Goal: Task Accomplishment & Management: Complete application form

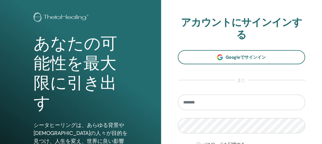
scroll to position [47, 0]
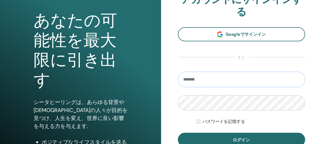
click at [212, 77] on input "email" at bounding box center [242, 79] width 128 height 15
type input "**********"
click at [178, 133] on button "ログイン" at bounding box center [242, 140] width 128 height 14
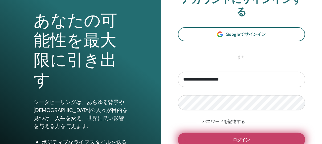
click at [250, 138] on span "ログイン" at bounding box center [241, 140] width 17 height 6
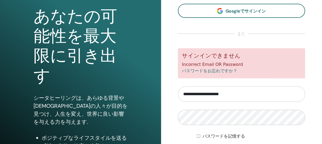
scroll to position [75, 0]
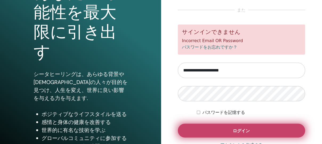
click at [224, 133] on button "ログイン" at bounding box center [242, 131] width 128 height 14
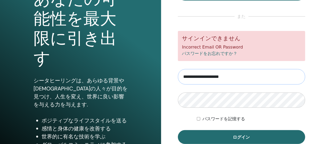
scroll to position [99, 0]
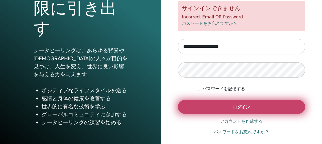
click at [208, 111] on button "ログイン" at bounding box center [242, 107] width 128 height 14
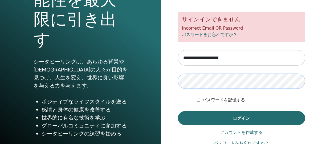
scroll to position [99, 0]
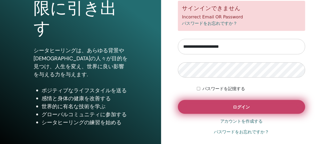
click at [201, 105] on button "ログイン" at bounding box center [242, 107] width 128 height 14
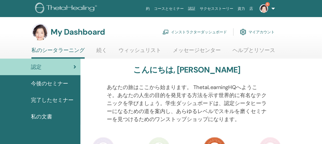
click at [207, 34] on link "インストラクターダッシュボード" at bounding box center [195, 32] width 64 height 12
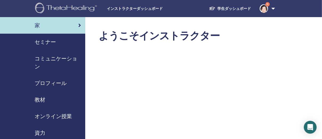
click at [54, 42] on span "セミナー" at bounding box center [45, 42] width 21 height 8
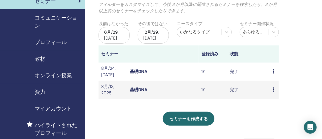
scroll to position [47, 0]
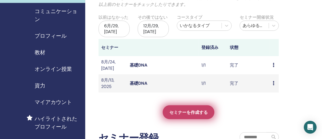
click at [187, 113] on span "セミナーを作成する" at bounding box center [189, 112] width 38 height 6
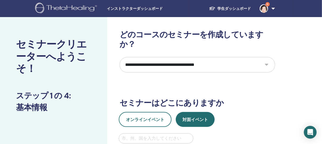
click at [233, 68] on div "**********" at bounding box center [198, 139] width 156 height 219
click at [240, 57] on select "**********" at bounding box center [198, 64] width 156 height 15
select select "*"
click at [120, 57] on select "**********" at bounding box center [198, 64] width 156 height 15
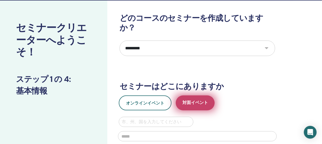
scroll to position [24, 0]
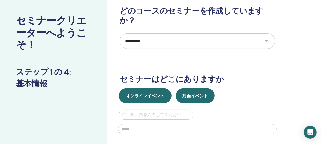
click at [161, 88] on button "オンラインイベント" at bounding box center [145, 95] width 53 height 15
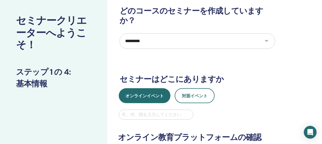
click at [172, 111] on div at bounding box center [156, 114] width 69 height 7
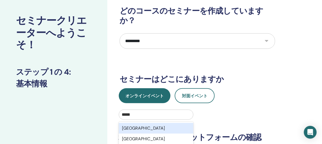
type input "*****"
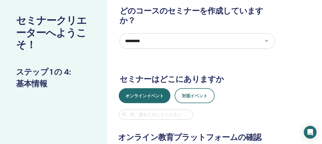
click at [268, 88] on div "オンラインイベント 対面イベント" at bounding box center [198, 95] width 164 height 15
click at [170, 111] on div at bounding box center [156, 114] width 69 height 7
type input "*****"
click at [167, 111] on div at bounding box center [156, 114] width 69 height 7
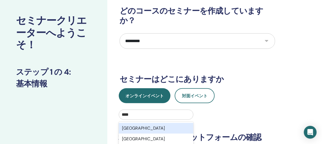
type input "*****"
click at [166, 123] on div "Japan" at bounding box center [156, 128] width 75 height 11
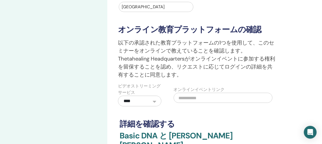
scroll to position [142, 0]
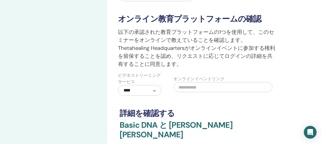
click at [223, 82] on input "text" at bounding box center [223, 87] width 99 height 10
paste input "**********"
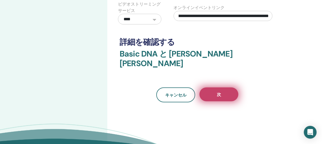
click at [217, 87] on button "次" at bounding box center [219, 94] width 39 height 14
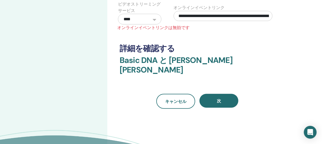
scroll to position [189, 0]
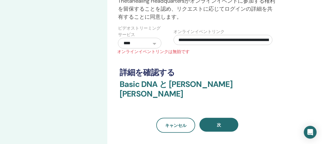
click at [180, 35] on input "**********" at bounding box center [223, 40] width 99 height 10
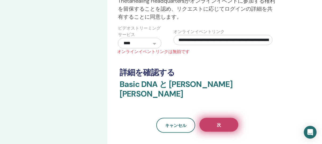
type input "**********"
click at [208, 118] on button "次" at bounding box center [219, 125] width 39 height 14
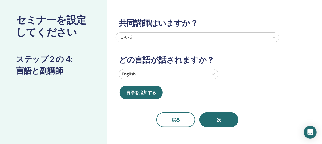
scroll to position [0, 0]
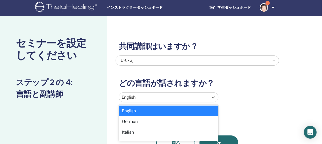
click at [146, 98] on div at bounding box center [164, 97] width 84 height 7
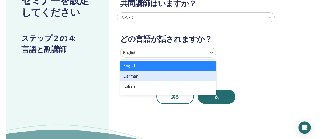
scroll to position [24, 0]
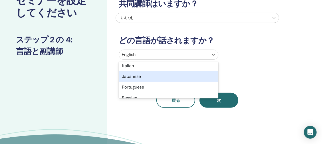
click at [144, 79] on div "Japanese" at bounding box center [169, 76] width 100 height 11
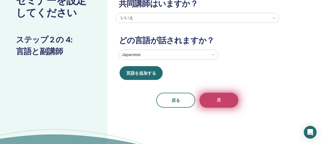
click at [221, 102] on button "次" at bounding box center [219, 100] width 39 height 15
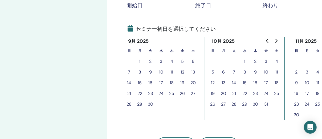
scroll to position [115, 0]
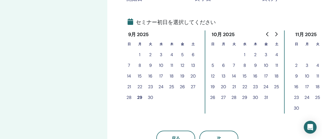
click at [142, 97] on button "29" at bounding box center [140, 97] width 11 height 11
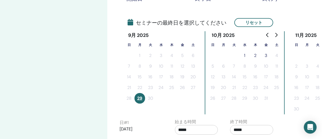
click at [247, 54] on button "1" at bounding box center [245, 55] width 11 height 11
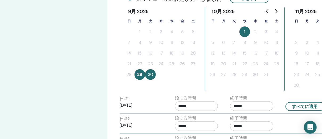
scroll to position [138, 0]
click at [261, 101] on input "*****" at bounding box center [251, 106] width 43 height 10
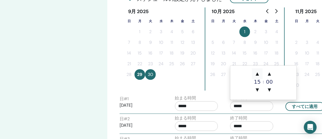
click at [259, 73] on span "▲" at bounding box center [257, 73] width 11 height 11
type input "*****"
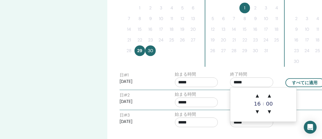
scroll to position [186, 0]
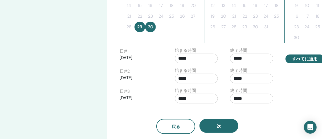
click at [297, 59] on button "すべてに適用" at bounding box center [305, 58] width 39 height 9
type input "*****"
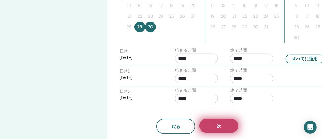
click at [229, 125] on button "次" at bounding box center [219, 126] width 39 height 14
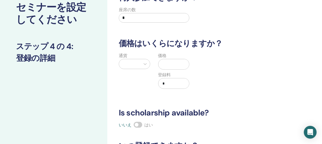
scroll to position [20, 0]
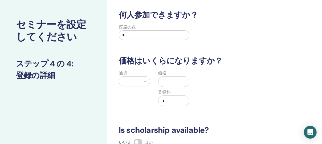
click at [122, 84] on div "通貨" at bounding box center [134, 91] width 39 height 43
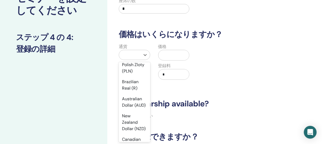
scroll to position [118, 0]
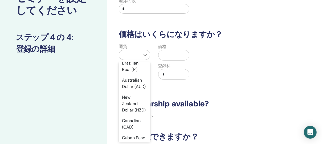
click at [131, 41] on div "Yen (¥)" at bounding box center [134, 35] width 31 height 11
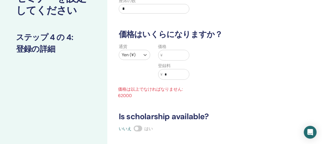
click at [169, 56] on input "text" at bounding box center [176, 55] width 27 height 10
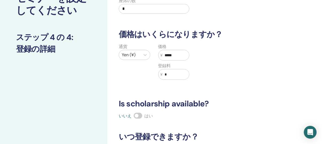
type input "*****"
click at [218, 61] on div "通貨 Yen (¥) 価格 ¥ ***** 登録料 ¥ *" at bounding box center [194, 64] width 164 height 43
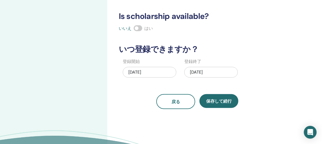
scroll to position [164, 0]
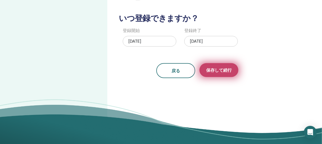
click at [231, 70] on span "保存して続行" at bounding box center [219, 70] width 26 height 6
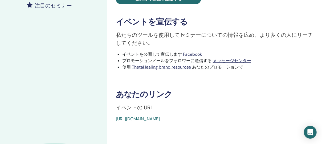
scroll to position [166, 0]
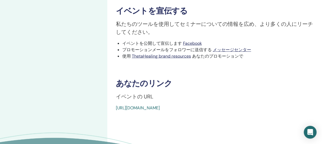
drag, startPoint x: 239, startPoint y: 106, endPoint x: 109, endPoint y: 105, distance: 129.8
click at [109, 105] on div "Basic DNA イベントタイプ Online イベントステータス 未公開 登録 0/1 セミナーを公開する 学生に登録するには、セミナーを公開する必要があ…" at bounding box center [214, 18] width 215 height 334
copy link "https://www.thetahealing.com/seminar-378739-details.html"
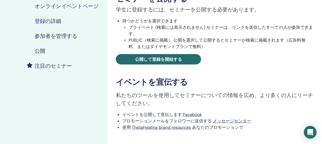
scroll to position [71, 0]
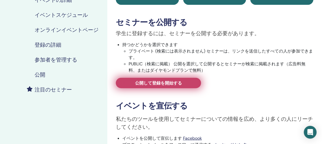
click at [196, 82] on link "公開して登録を開始する" at bounding box center [158, 83] width 85 height 10
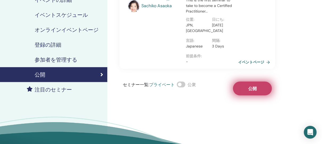
click at [242, 86] on button "公開" at bounding box center [252, 89] width 39 height 14
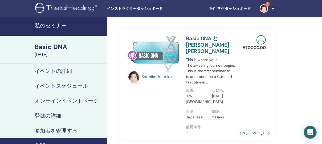
drag, startPoint x: 56, startPoint y: 22, endPoint x: 61, endPoint y: 25, distance: 6.4
click at [56, 22] on link "私のセミナー" at bounding box center [53, 26] width 107 height 19
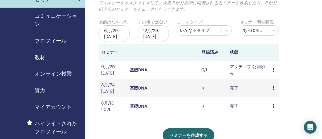
scroll to position [47, 0]
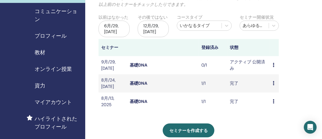
click at [142, 83] on link "基礎DNA" at bounding box center [139, 83] width 18 height 6
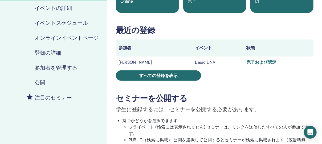
scroll to position [71, 0]
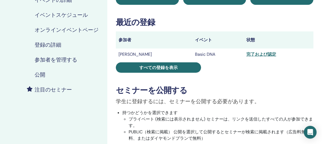
click at [57, 57] on h4 "参加者を管理する" at bounding box center [56, 60] width 43 height 6
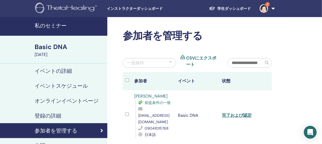
click at [49, 45] on div "Basic DNA" at bounding box center [70, 46] width 70 height 9
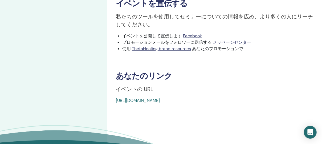
scroll to position [213, 0]
